Goal: Complete application form

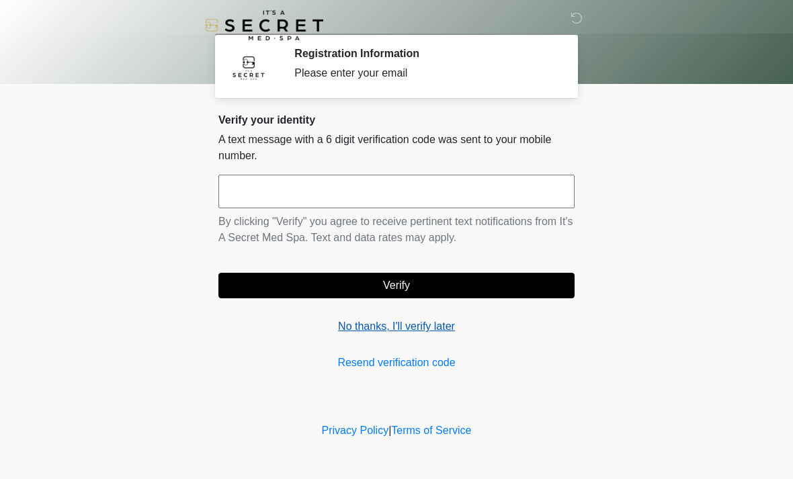
click at [427, 327] on link "No thanks, I'll verify later" at bounding box center [396, 327] width 356 height 16
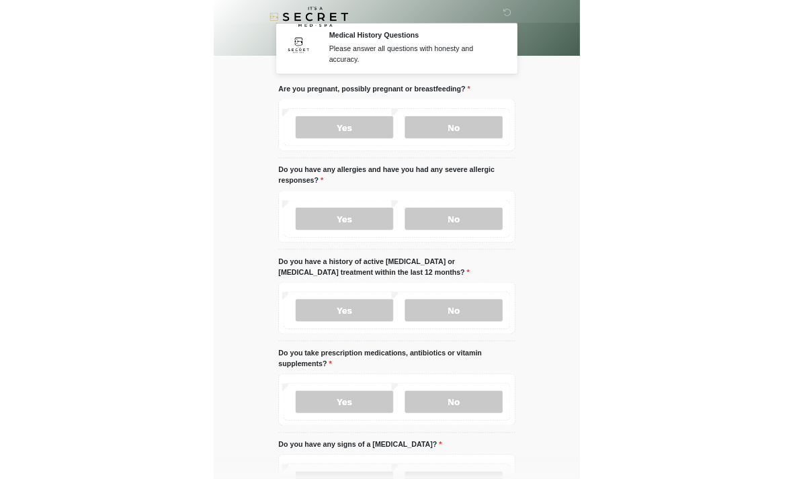
scroll to position [3, 0]
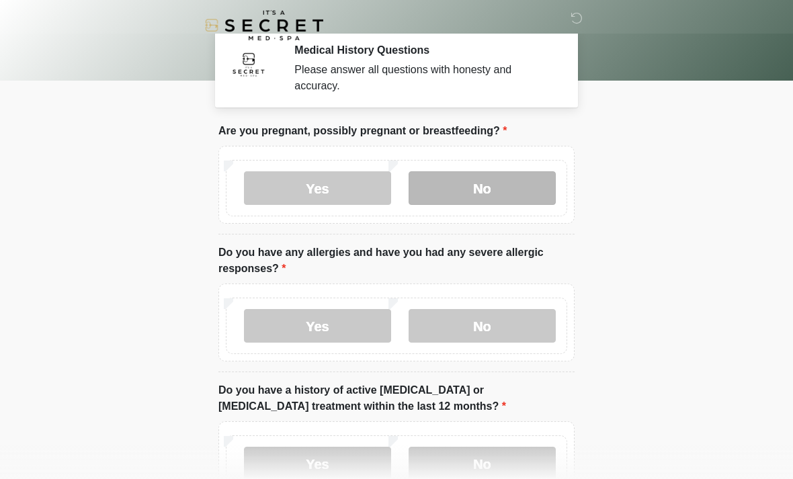
click at [522, 190] on label "No" at bounding box center [482, 188] width 147 height 34
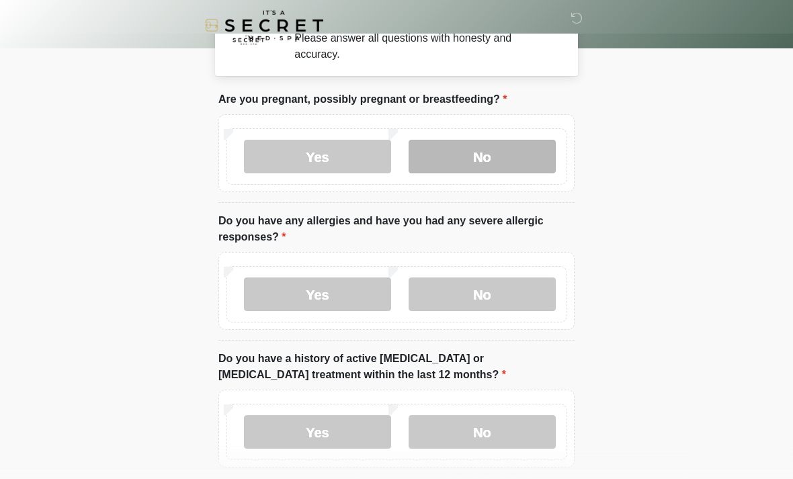
scroll to position [36, 0]
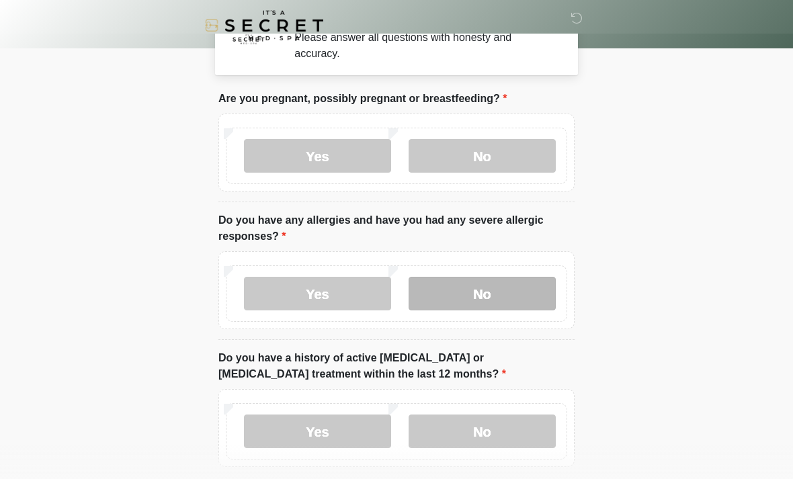
click at [507, 299] on label "No" at bounding box center [482, 294] width 147 height 34
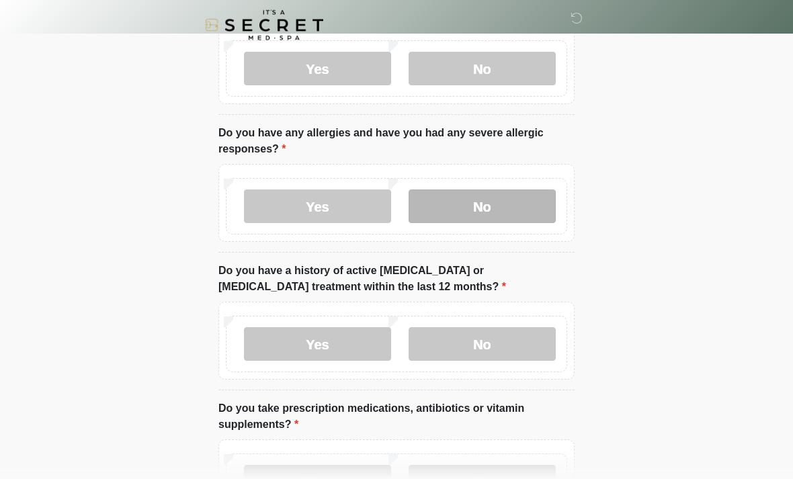
scroll to position [125, 0]
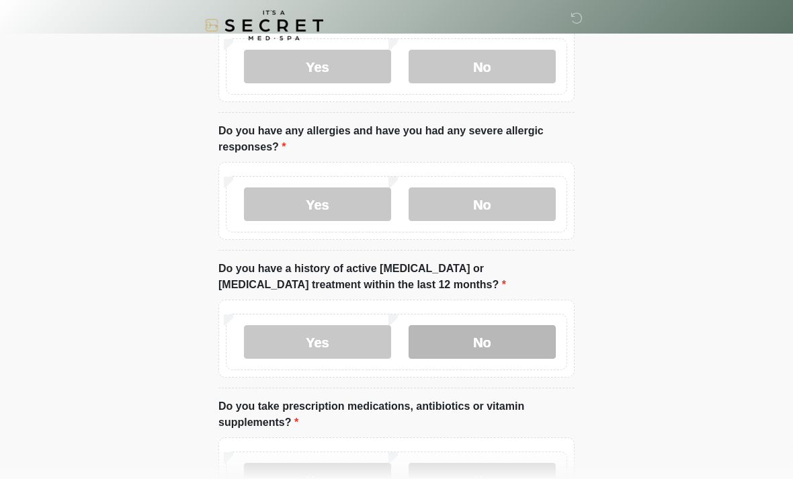
click at [527, 343] on label "No" at bounding box center [482, 342] width 147 height 34
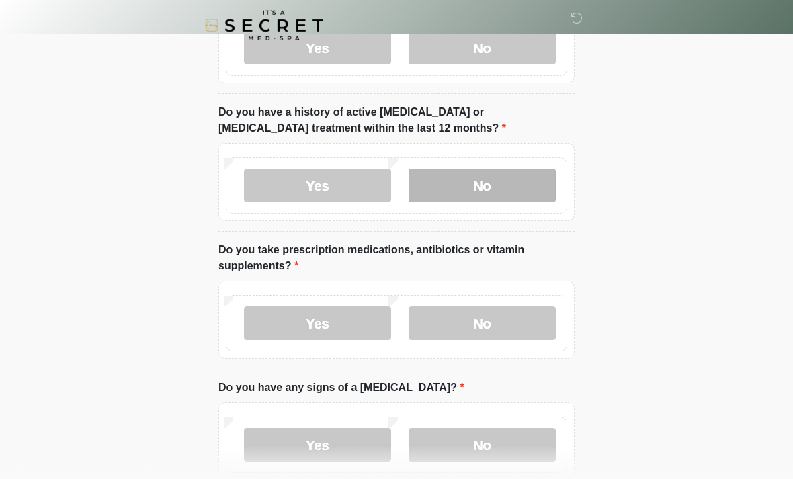
scroll to position [284, 0]
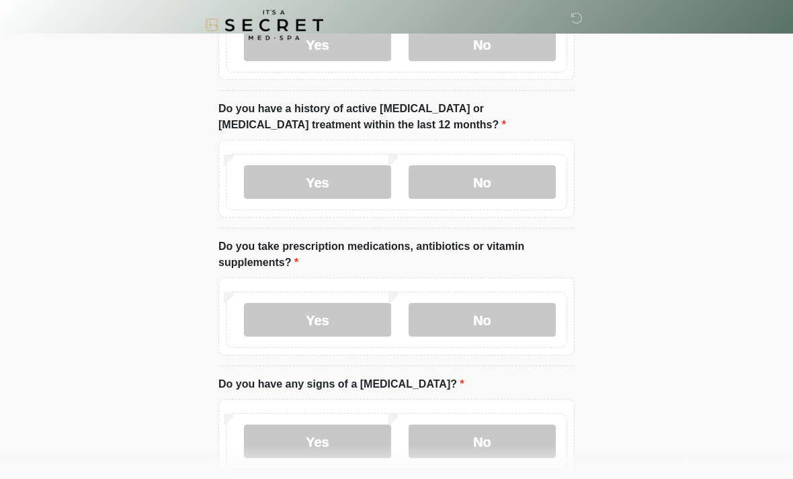
click at [495, 325] on label "No" at bounding box center [482, 321] width 147 height 34
click at [360, 323] on label "Yes" at bounding box center [317, 320] width 147 height 34
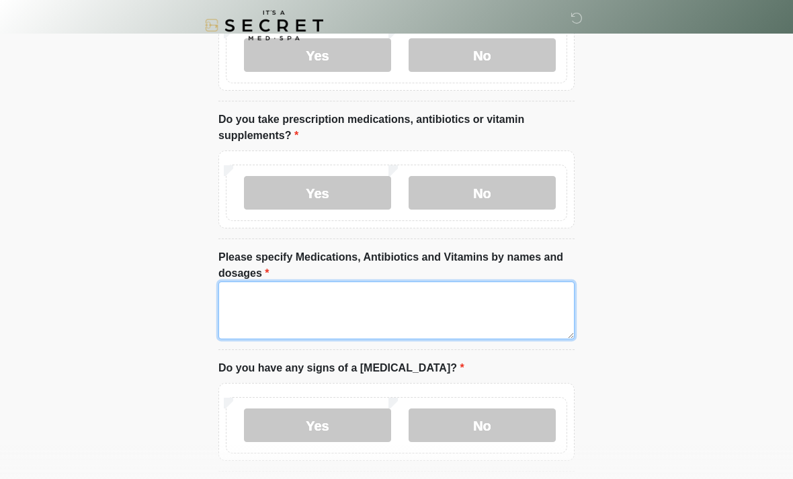
click at [505, 315] on textarea "Please specify Medications, Antibiotics and Vitamins by names and dosages" at bounding box center [396, 311] width 356 height 58
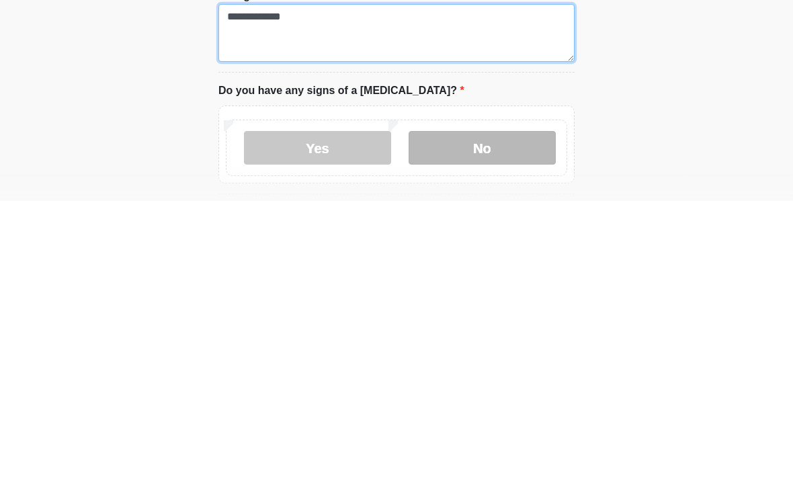
type textarea "**********"
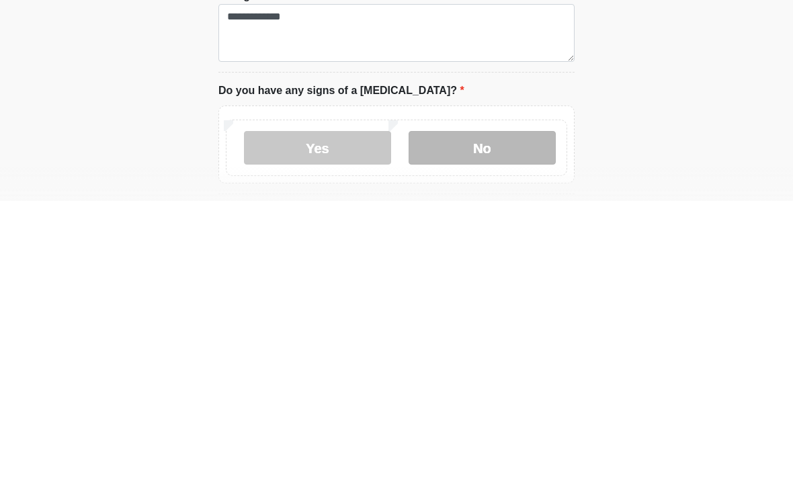
click at [527, 409] on label "No" at bounding box center [482, 426] width 147 height 34
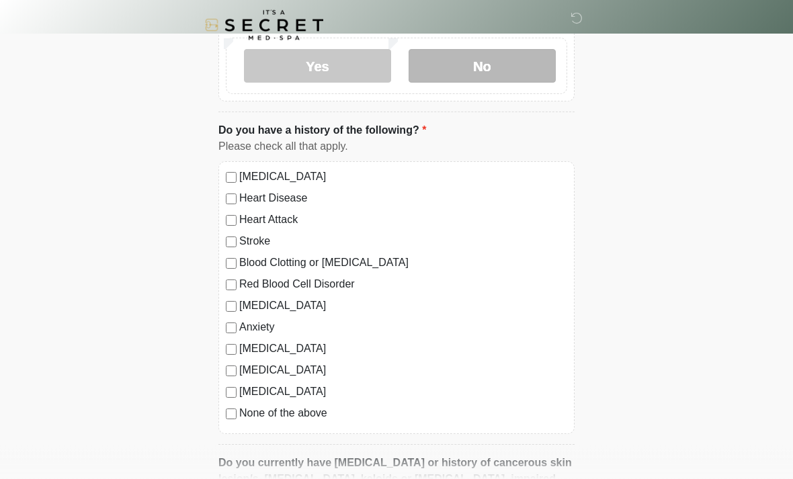
scroll to position [774, 0]
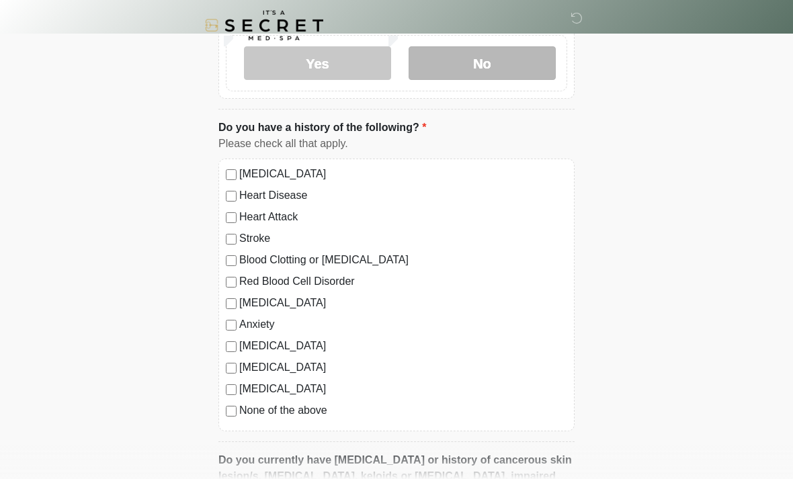
click at [337, 409] on label "None of the above" at bounding box center [403, 411] width 328 height 16
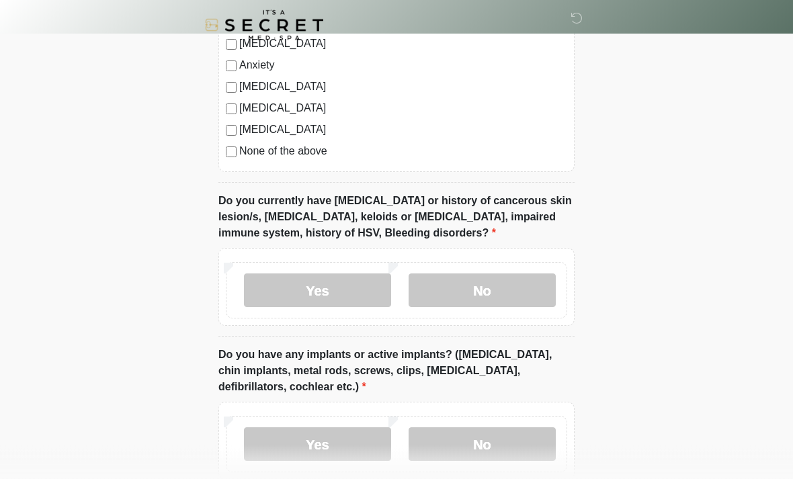
scroll to position [1034, 0]
click at [520, 287] on label "No" at bounding box center [482, 291] width 147 height 34
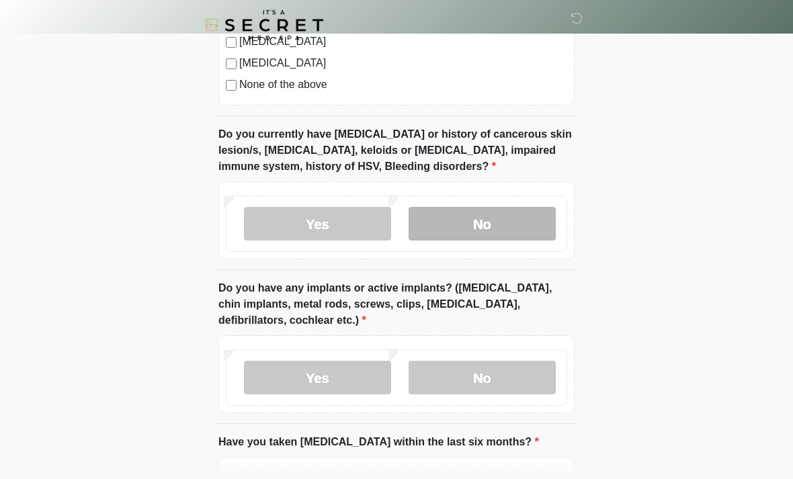
scroll to position [1101, 0]
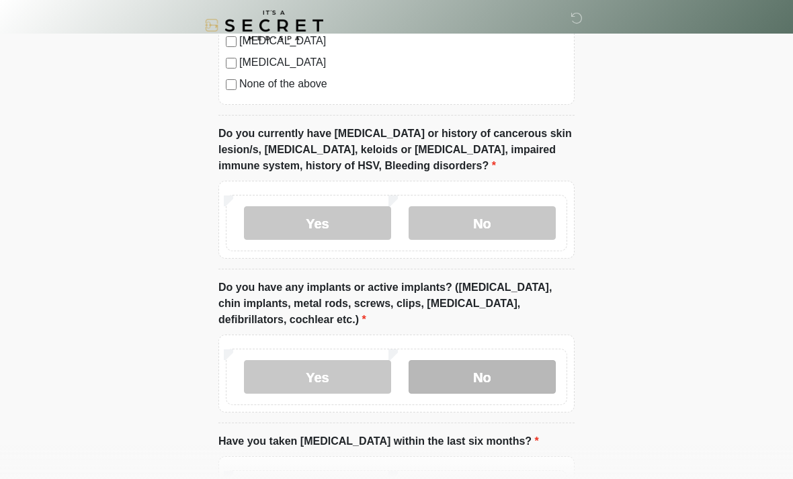
click at [540, 368] on label "No" at bounding box center [482, 377] width 147 height 34
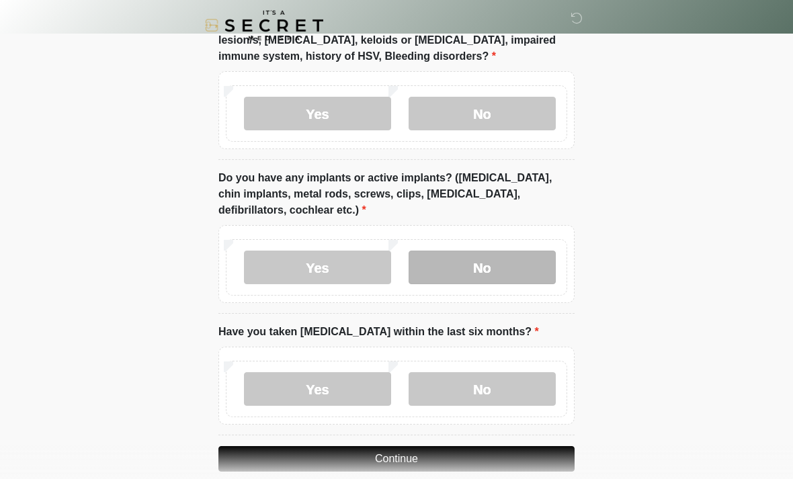
scroll to position [1229, 0]
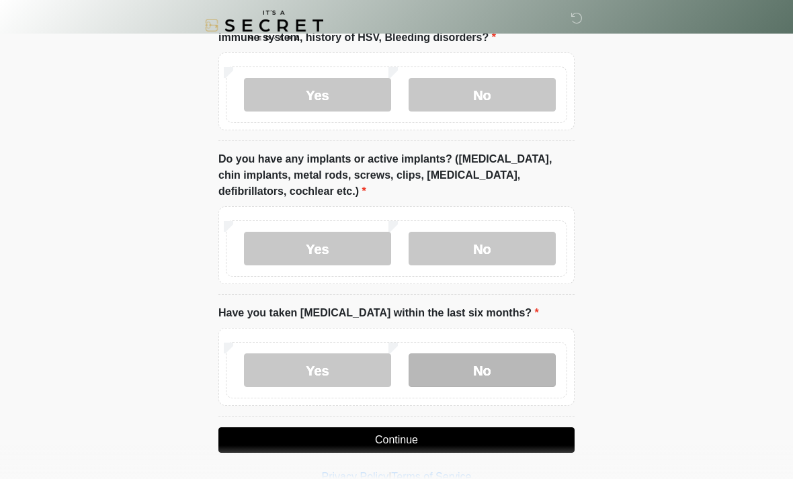
click at [520, 368] on label "No" at bounding box center [482, 371] width 147 height 34
click at [543, 434] on button "Continue" at bounding box center [396, 440] width 356 height 26
click at [546, 446] on button "Continue" at bounding box center [396, 440] width 356 height 26
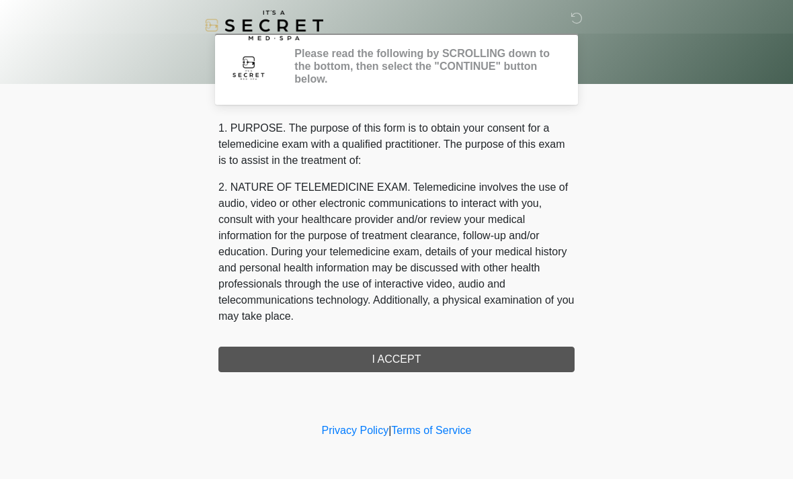
scroll to position [0, 0]
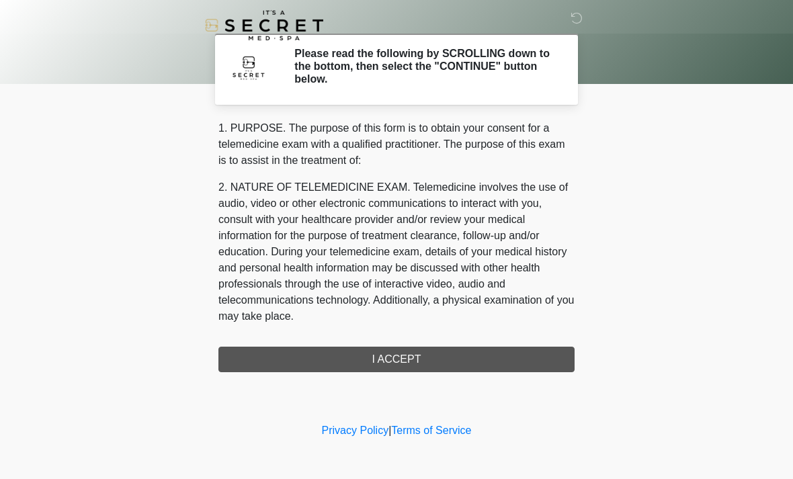
click at [541, 356] on div "1. PURPOSE. The purpose of this form is to obtain your consent for a telemedici…" at bounding box center [396, 246] width 356 height 252
click at [517, 362] on div "1. PURPOSE. The purpose of this form is to obtain your consent for a telemedici…" at bounding box center [396, 246] width 356 height 252
click at [459, 343] on div "1. PURPOSE. The purpose of this form is to obtain your consent for a telemedici…" at bounding box center [396, 246] width 356 height 252
click at [413, 356] on div "1. PURPOSE. The purpose of this form is to obtain your consent for a telemedici…" at bounding box center [396, 246] width 356 height 252
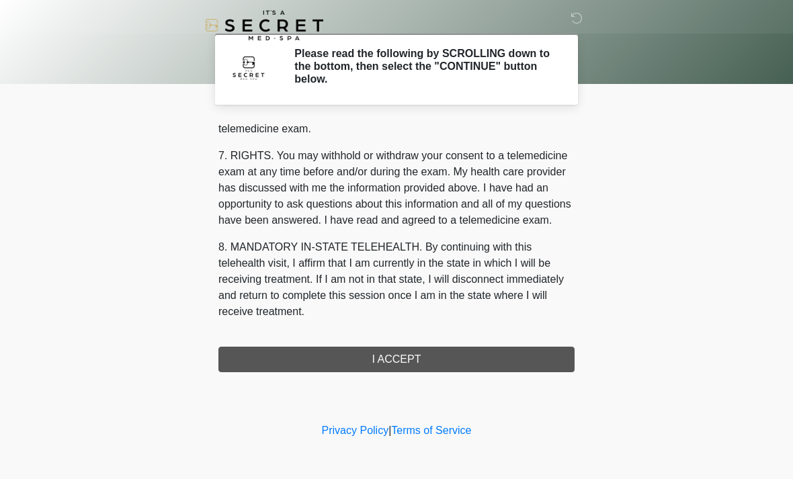
click at [415, 366] on button "I ACCEPT" at bounding box center [396, 360] width 356 height 26
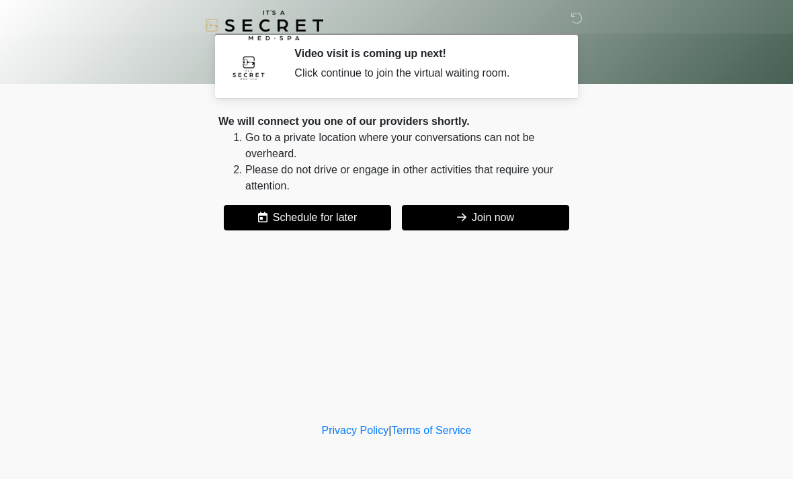
click at [542, 221] on button "Join now" at bounding box center [485, 218] width 167 height 26
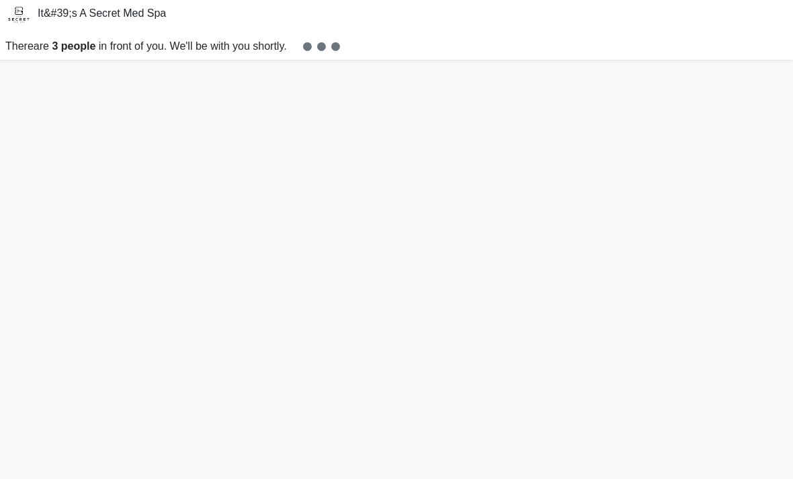
scroll to position [27, 0]
